Goal: Task Accomplishment & Management: Use online tool/utility

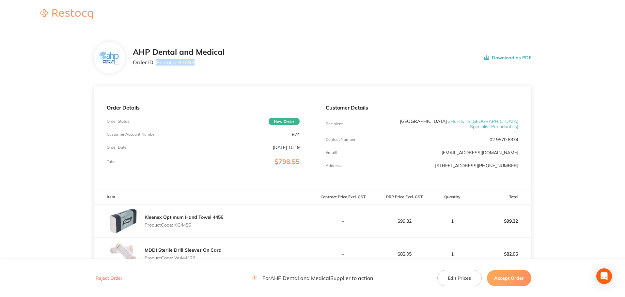
drag, startPoint x: 198, startPoint y: 63, endPoint x: 156, endPoint y: 60, distance: 42.2
click at [156, 60] on p "Order ID: Restocq- 93693" at bounding box center [179, 62] width 92 height 6
copy p "Restocq- 93693"
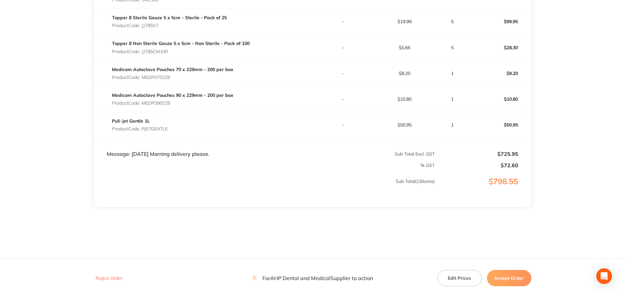
scroll to position [493, 0]
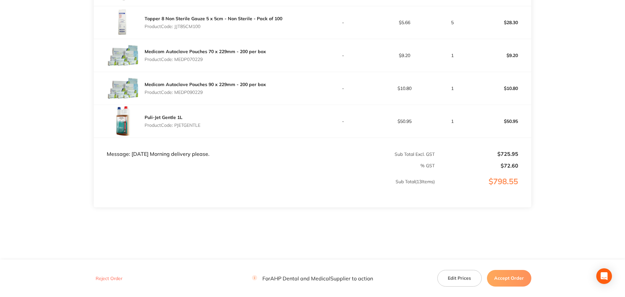
click at [493, 274] on button "Accept Order" at bounding box center [509, 278] width 44 height 16
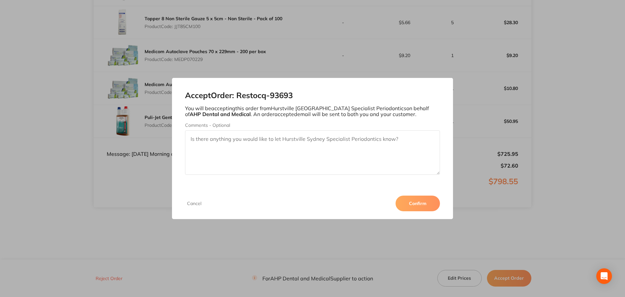
click at [419, 200] on button "Confirm" at bounding box center [418, 204] width 44 height 16
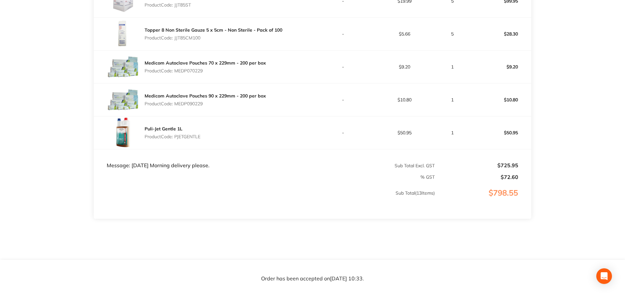
scroll to position [492, 0]
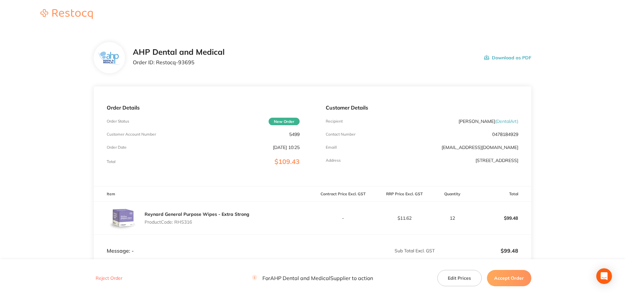
click at [102, 278] on button "Reject Order" at bounding box center [109, 279] width 31 height 6
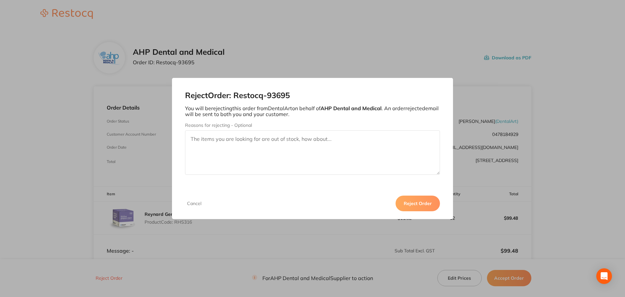
click at [247, 161] on textarea "Reasons for rejecting - Optional" at bounding box center [312, 153] width 255 height 44
type textarea "Thank you for your order. Unfortunately this item is out of stock until Novembe…"
click at [423, 206] on button "Reject Order" at bounding box center [418, 204] width 44 height 16
